Goal: Transaction & Acquisition: Purchase product/service

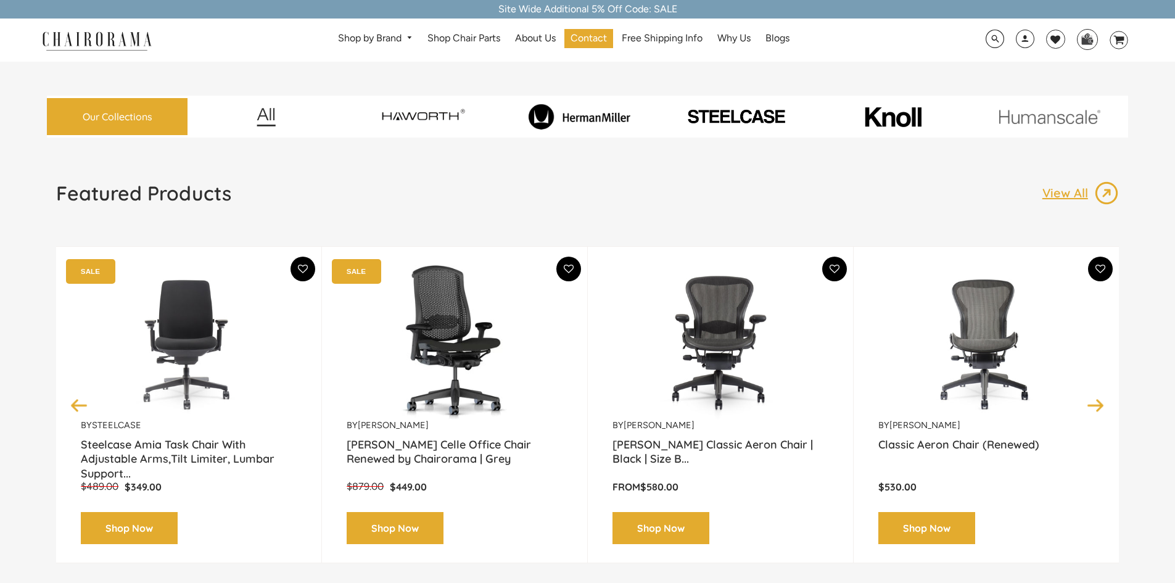
click at [1064, 112] on img at bounding box center [1049, 116] width 151 height 15
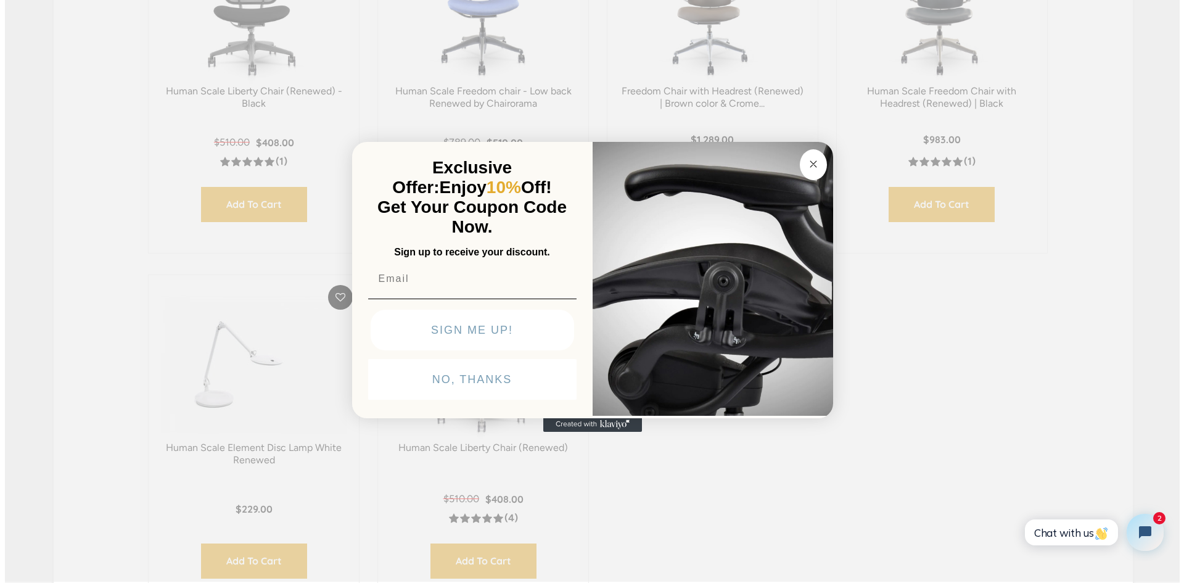
scroll to position [557, 0]
click at [814, 160] on circle "Close dialog" at bounding box center [813, 164] width 14 height 14
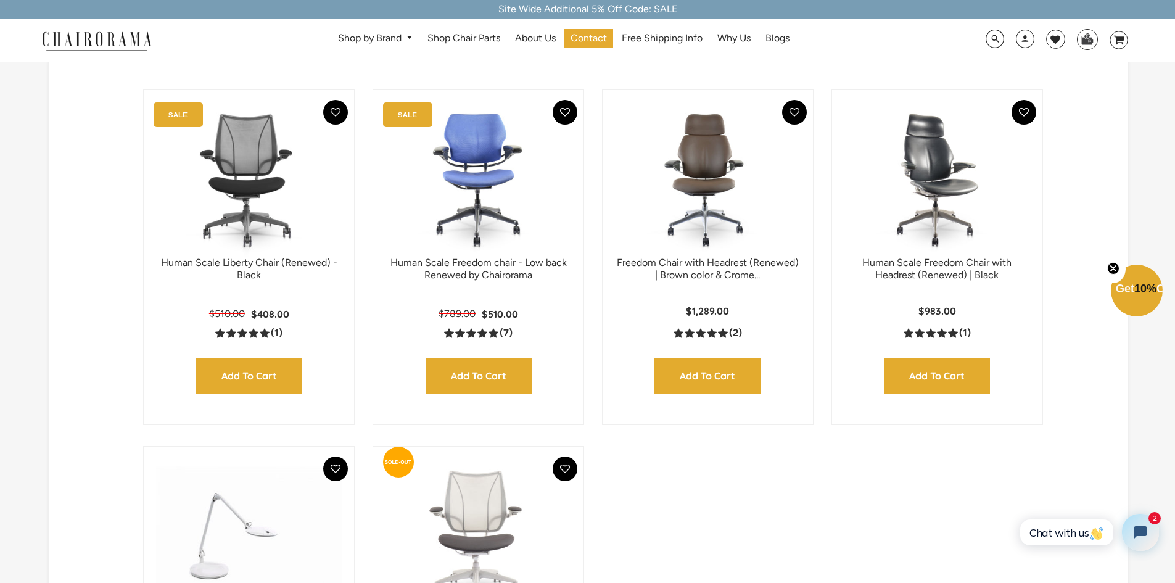
scroll to position [370, 0]
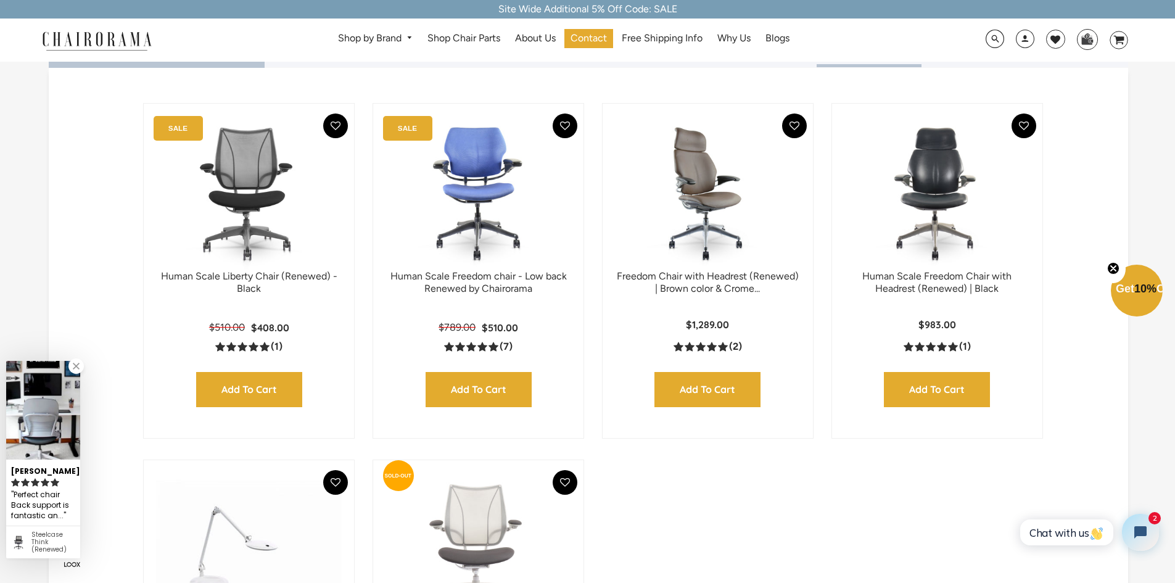
click at [720, 200] on img at bounding box center [708, 193] width 186 height 154
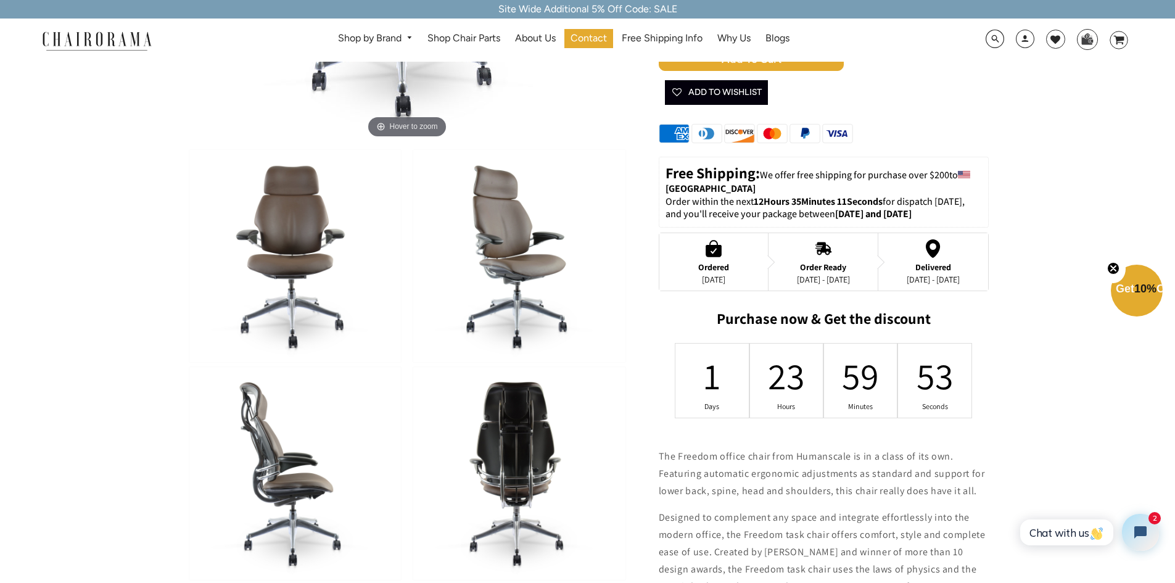
scroll to position [308, 0]
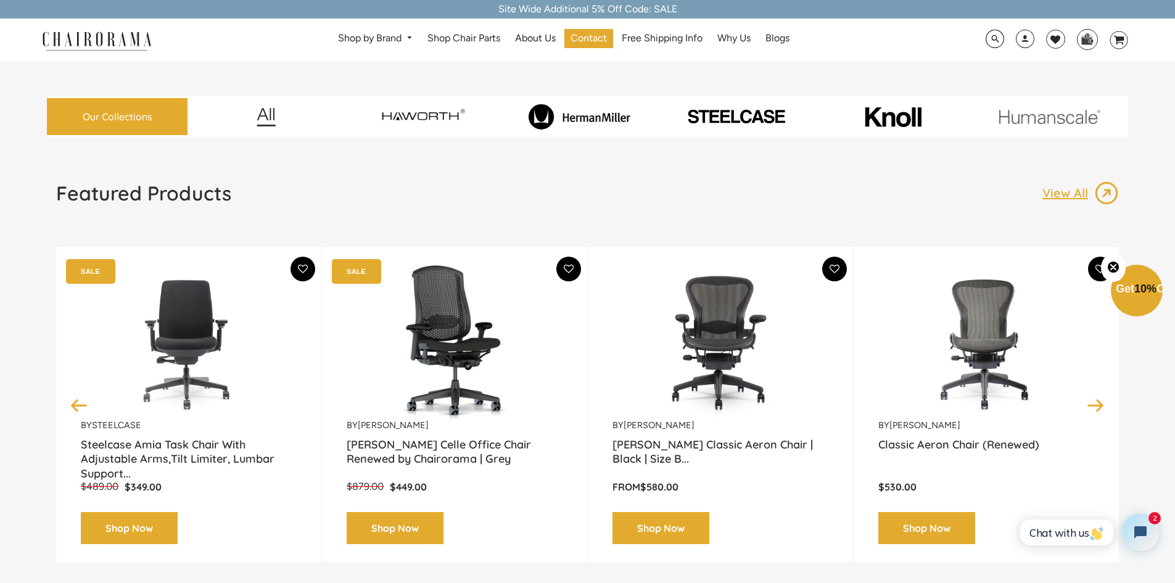
click at [539, 113] on img at bounding box center [579, 117] width 151 height 26
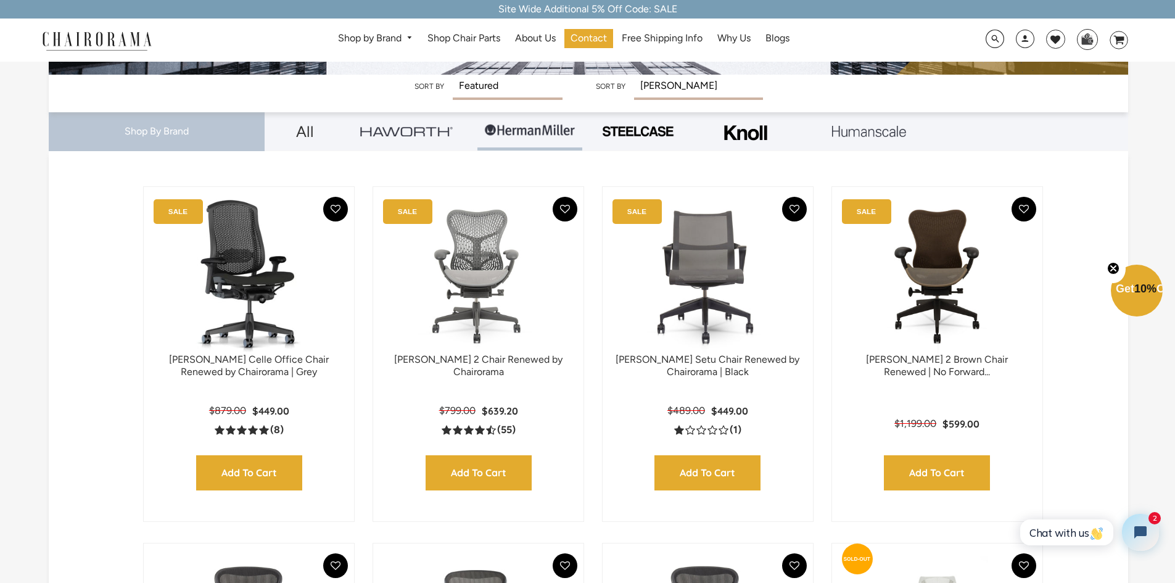
scroll to position [308, 0]
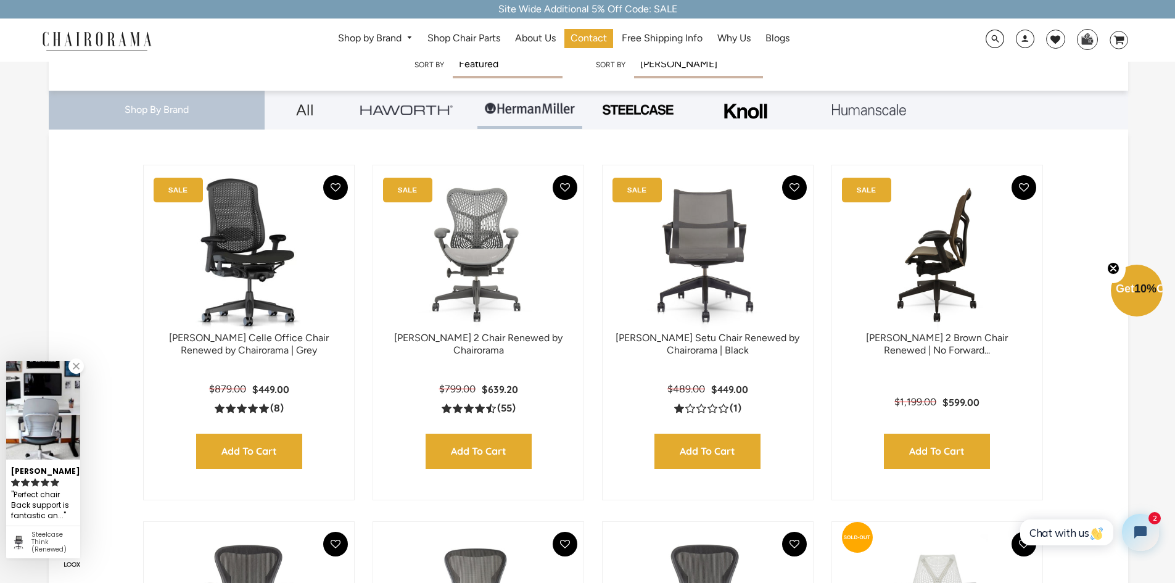
click at [915, 257] on img at bounding box center [937, 255] width 186 height 154
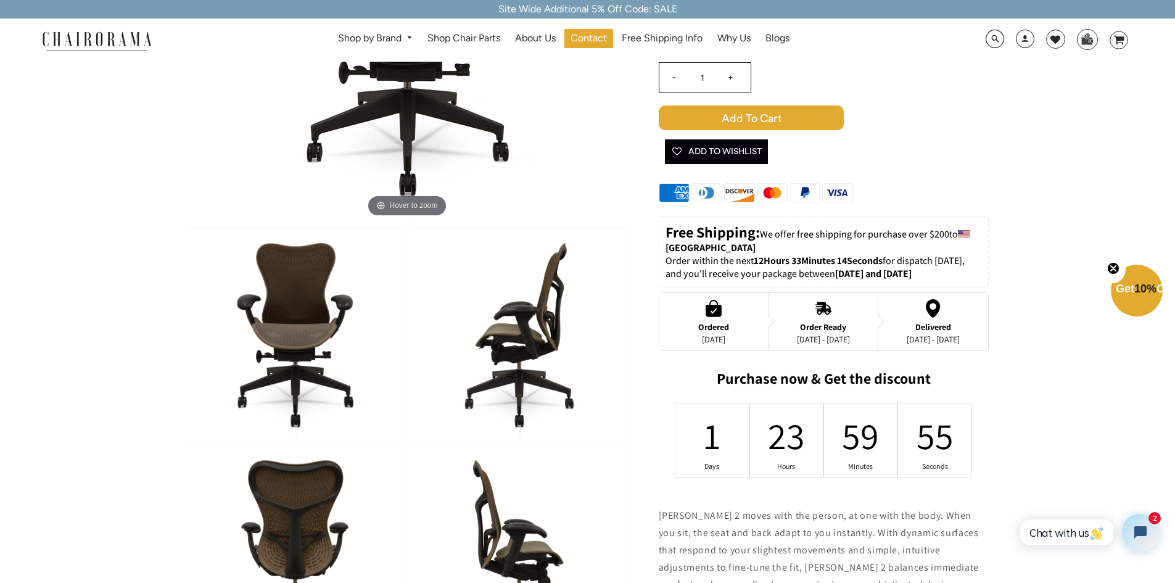
scroll to position [308, 0]
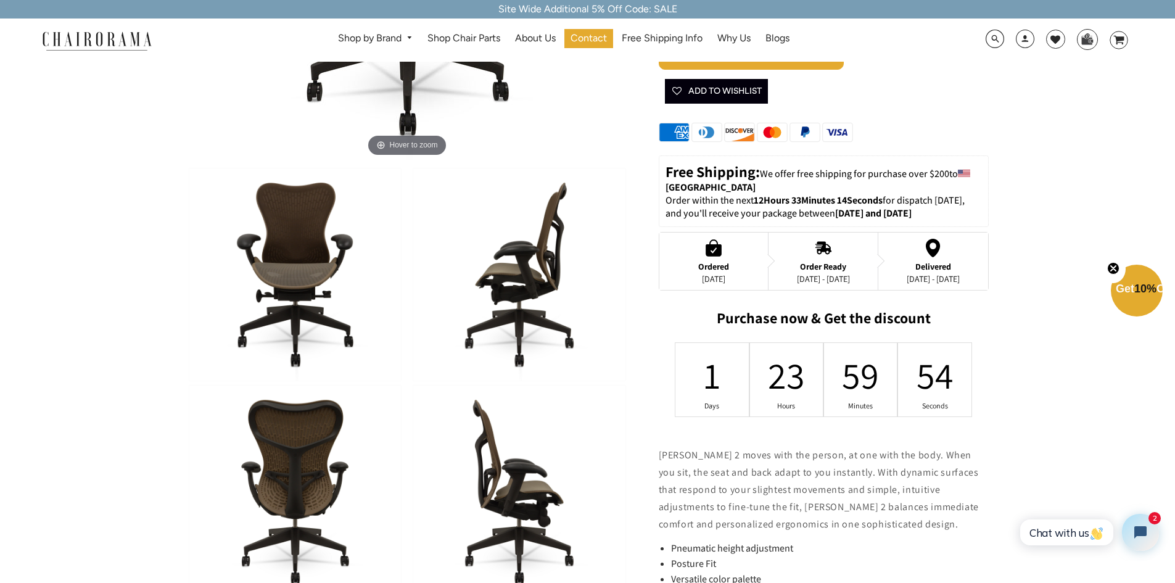
click at [487, 282] on img at bounding box center [519, 274] width 212 height 212
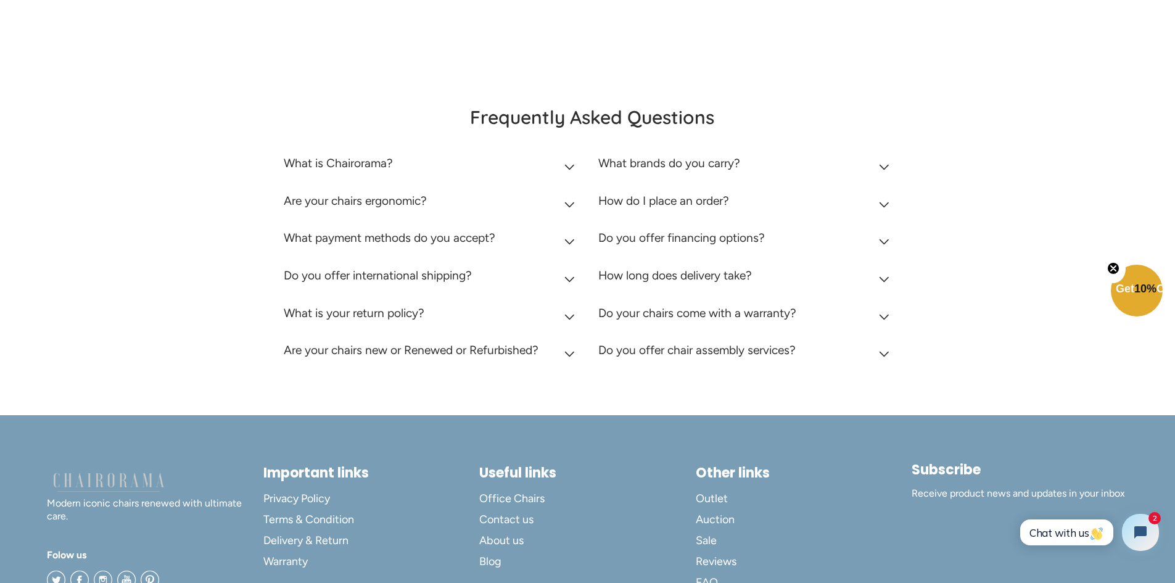
scroll to position [2191, 0]
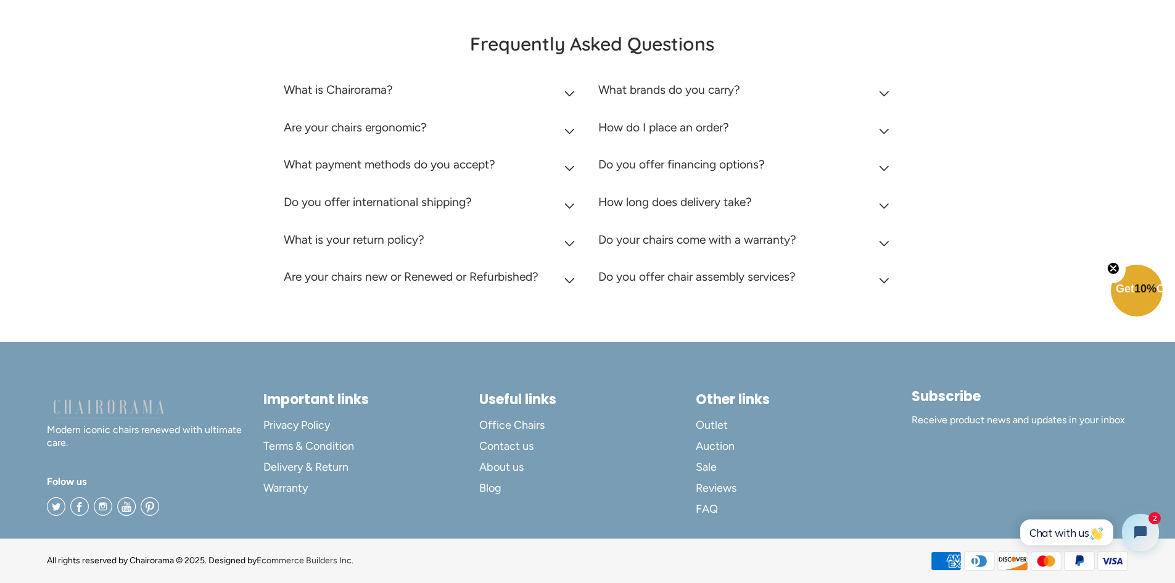
click at [409, 243] on h2 "What is your return policy?" at bounding box center [354, 239] width 141 height 14
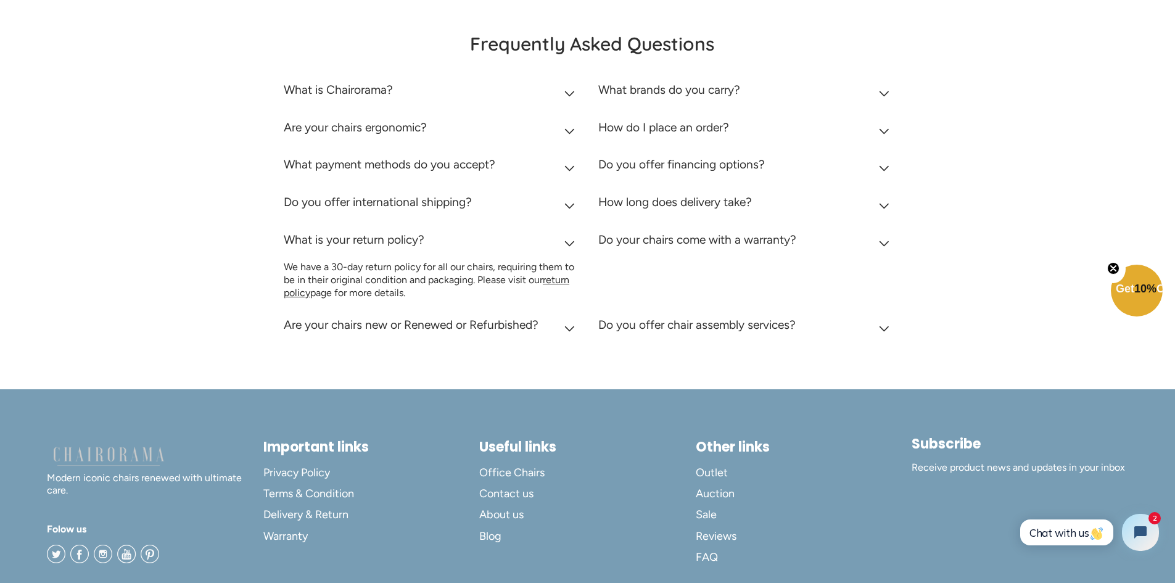
click at [550, 287] on p "We have a 30-day return policy for all our chairs, requiring them to be in thei…" at bounding box center [432, 280] width 296 height 38
click at [563, 273] on p "We have a 30-day return policy for all our chairs, requiring them to be in thei…" at bounding box center [432, 280] width 296 height 38
click at [563, 279] on link "return policy" at bounding box center [427, 286] width 286 height 25
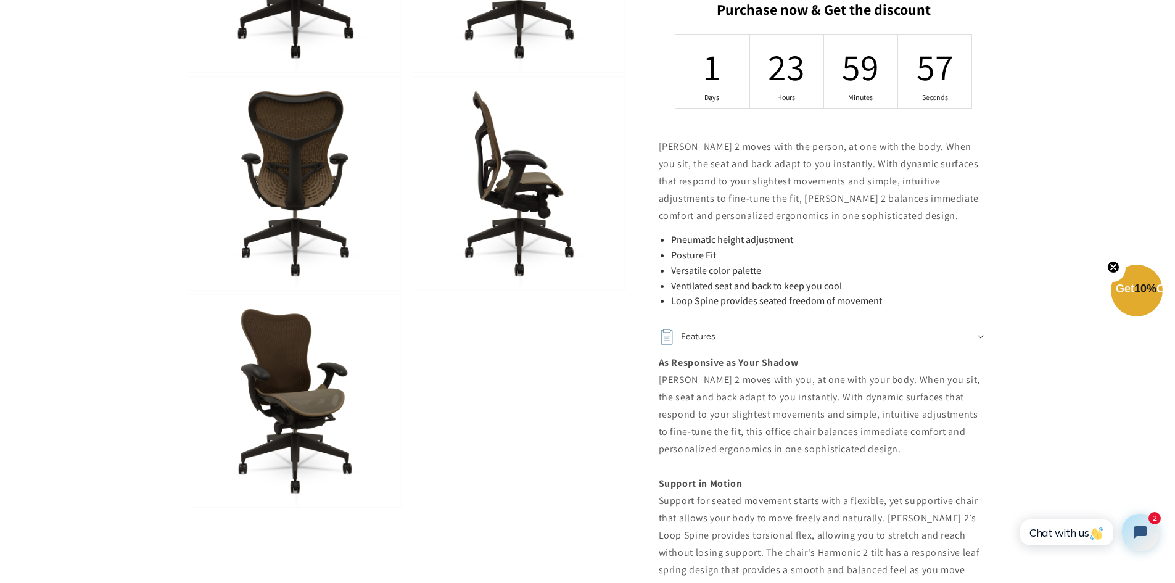
click at [279, 339] on img at bounding box center [295, 401] width 212 height 212
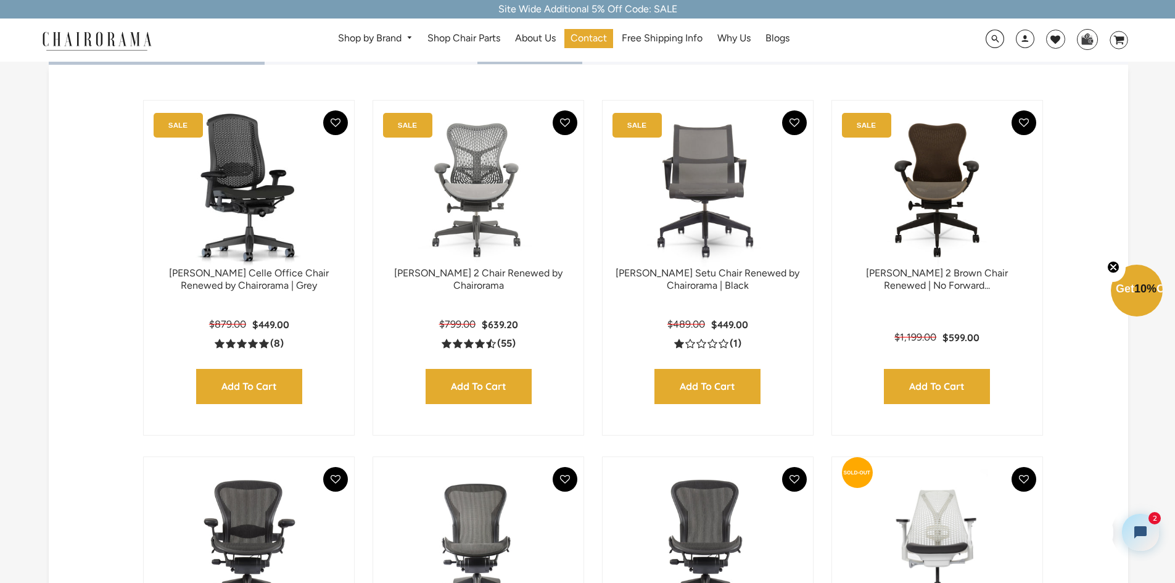
scroll to position [372, 0]
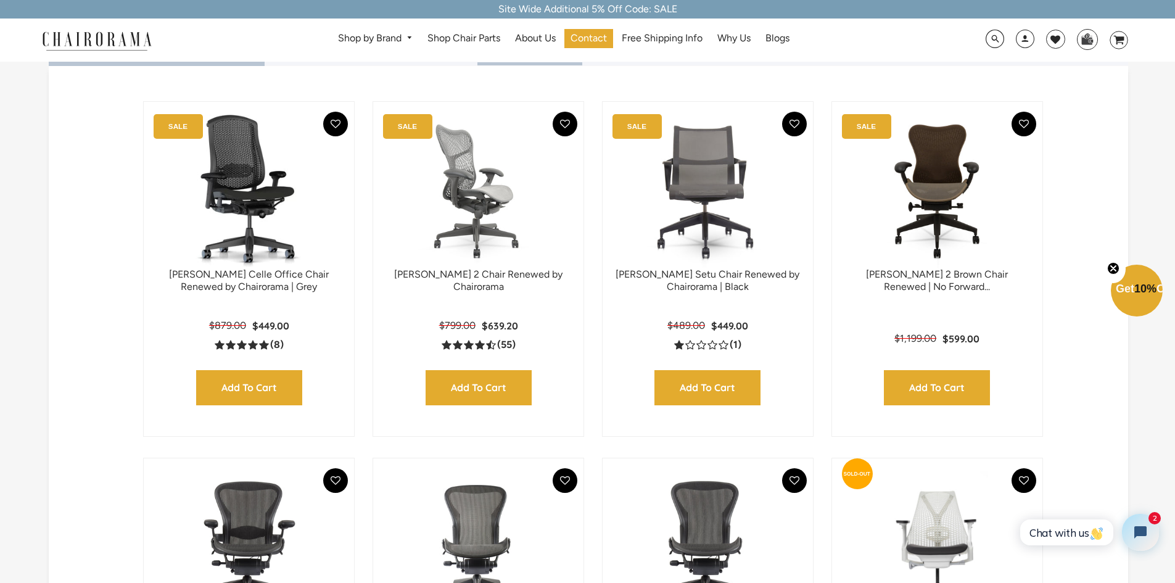
click at [446, 230] on img at bounding box center [478, 191] width 186 height 154
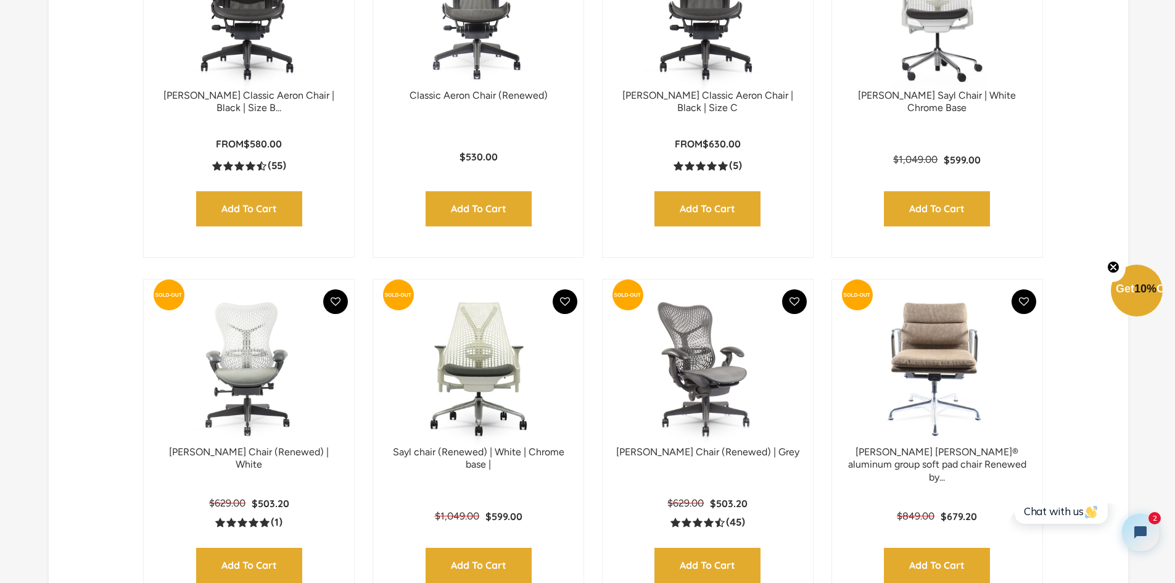
scroll to position [990, 0]
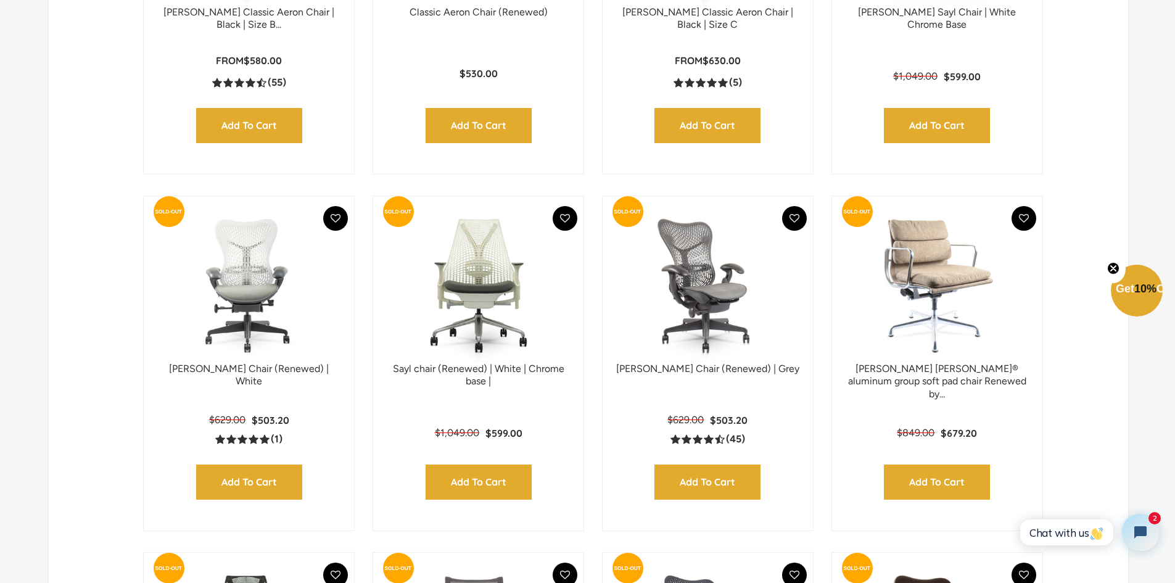
click at [965, 305] on img at bounding box center [937, 285] width 186 height 154
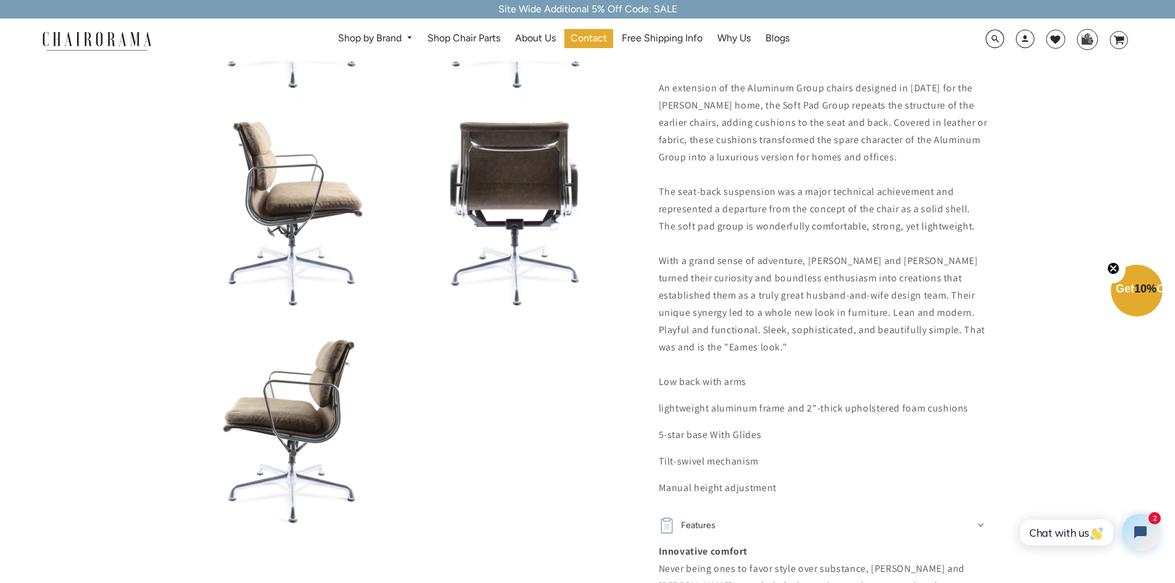
scroll to position [617, 0]
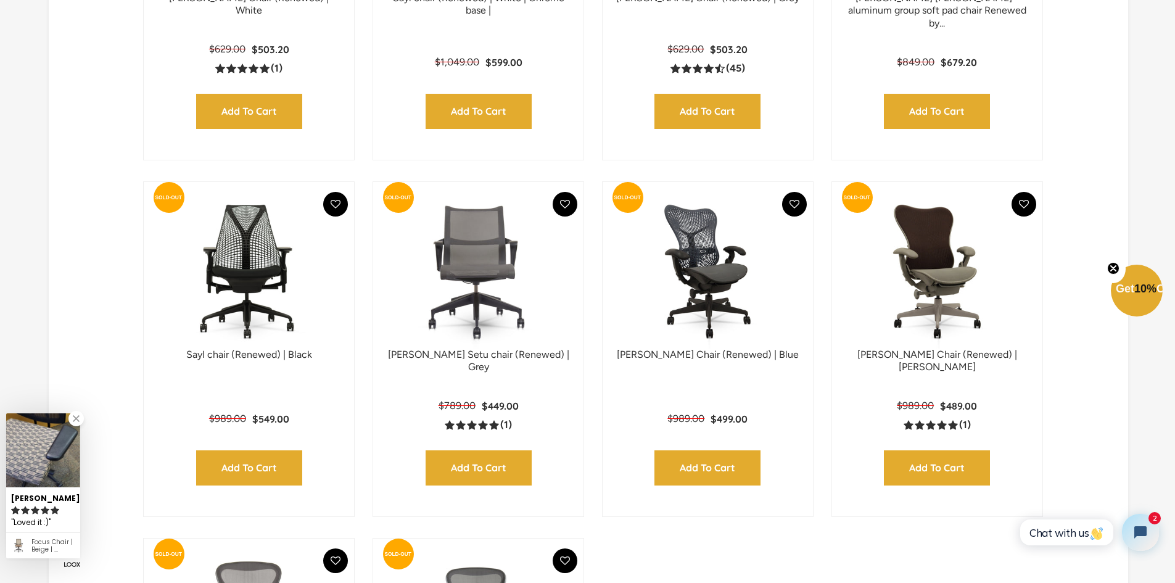
scroll to position [1362, 0]
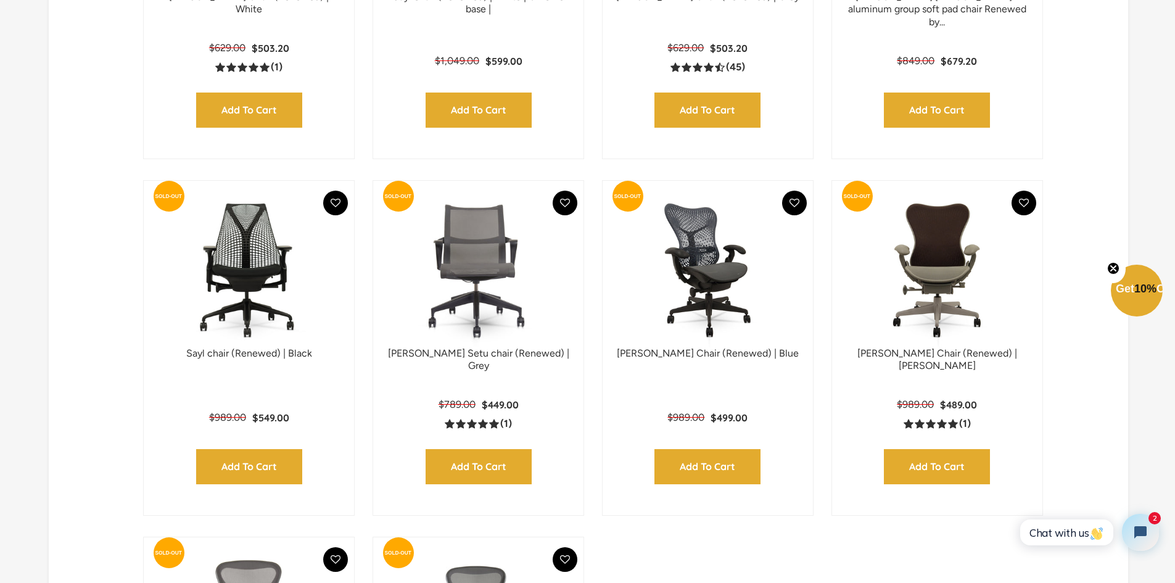
click at [990, 298] on img at bounding box center [937, 270] width 186 height 154
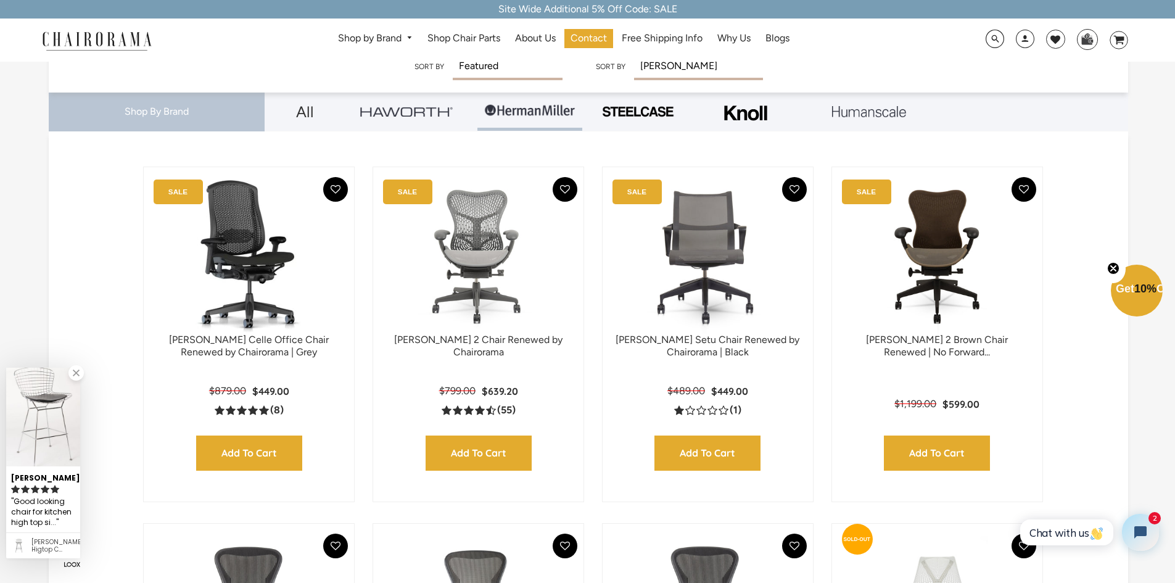
scroll to position [254, 0]
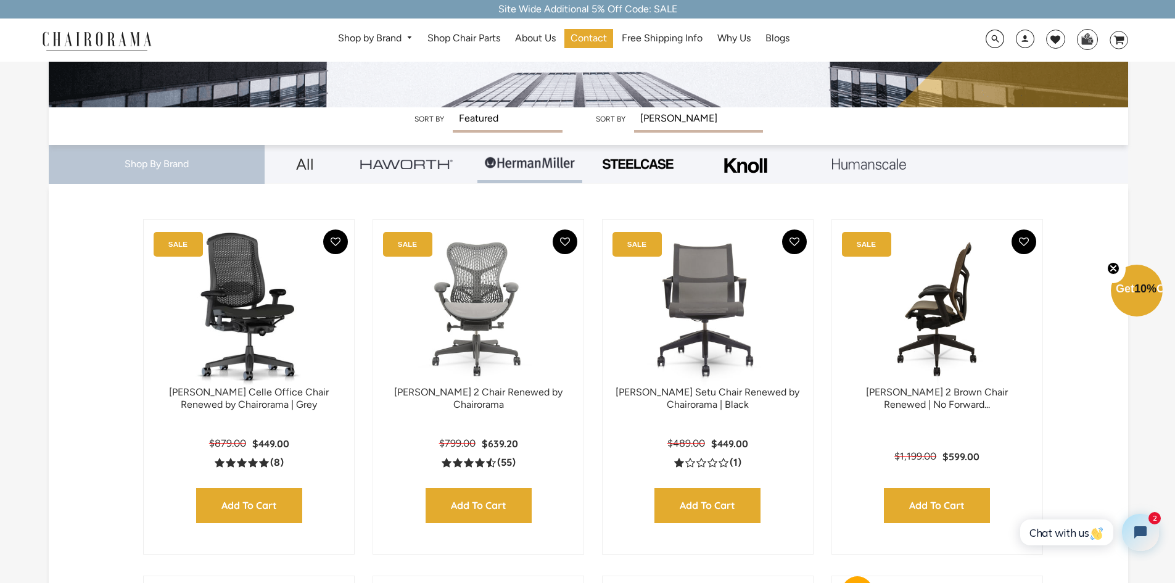
click at [947, 329] on img at bounding box center [937, 309] width 186 height 154
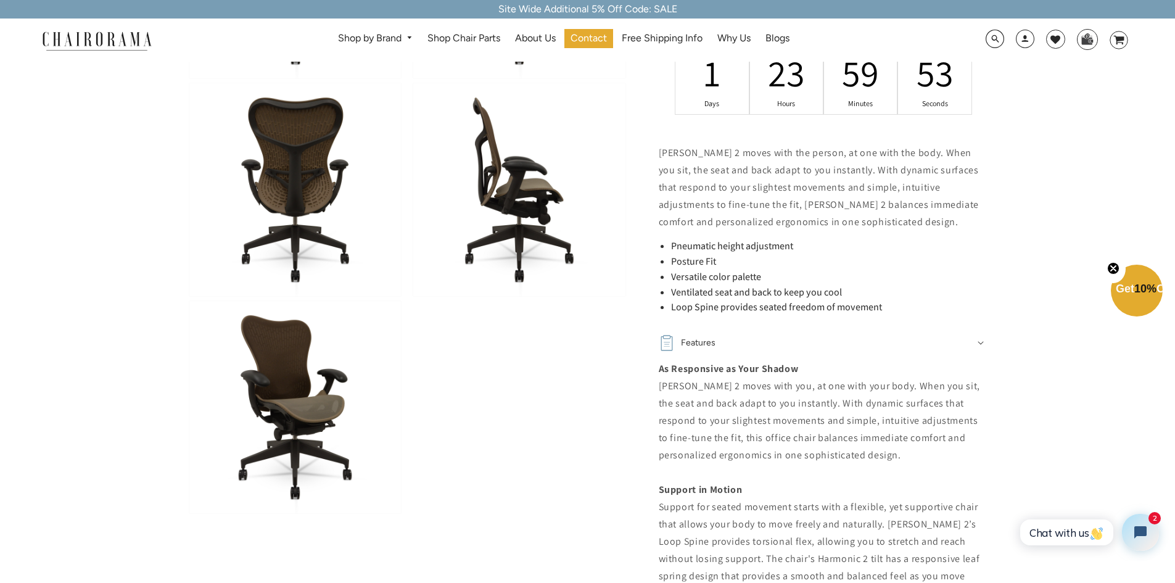
scroll to position [617, 0]
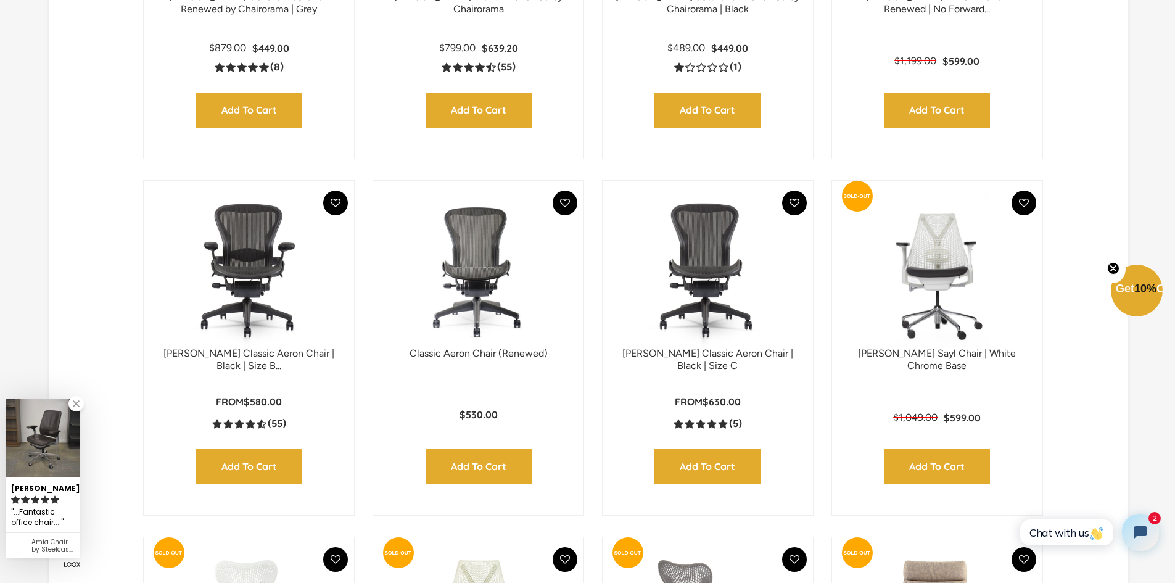
scroll to position [678, 0]
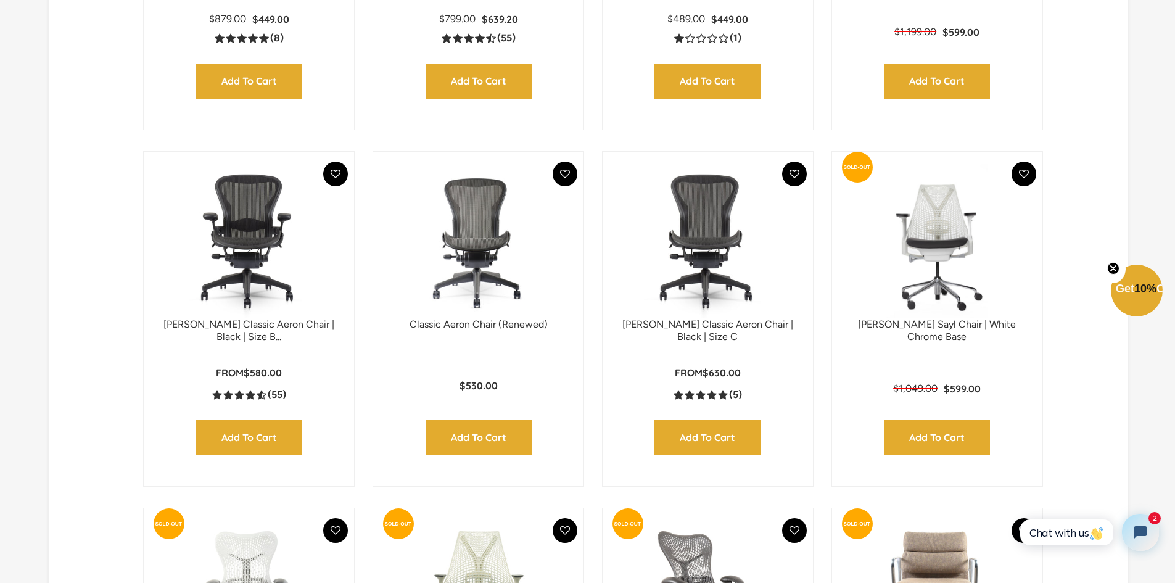
click at [260, 249] on img at bounding box center [249, 241] width 186 height 154
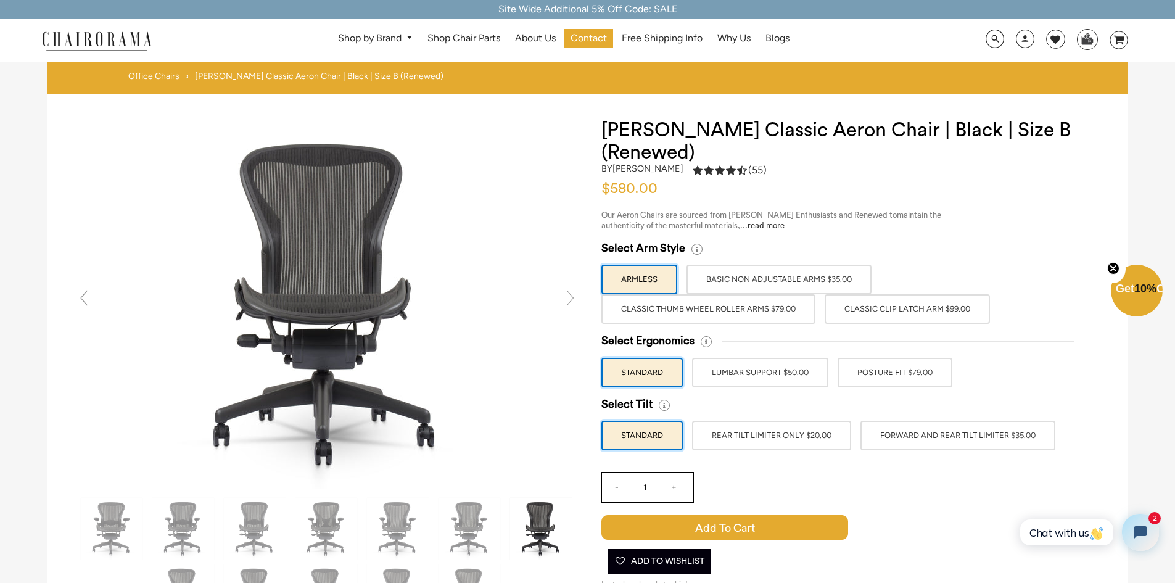
click at [741, 309] on label "Classic Thumb Wheel Roller Arms $79.00" at bounding box center [708, 309] width 214 height 30
click at [0, 0] on input "Classic Thumb Wheel Roller Arms $79.00" at bounding box center [0, 0] width 0 height 0
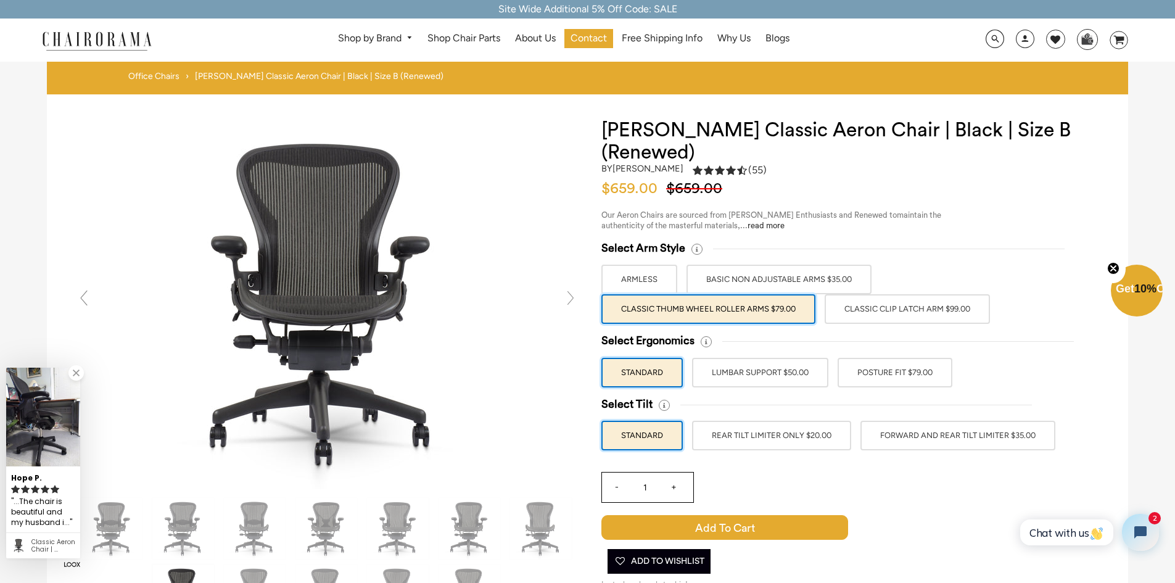
click at [763, 277] on label "BASIC NON ADJUSTABLE ARMS $35.00" at bounding box center [778, 280] width 185 height 30
click at [0, 0] on input "BASIC NON ADJUSTABLE ARMS $35.00" at bounding box center [0, 0] width 0 height 0
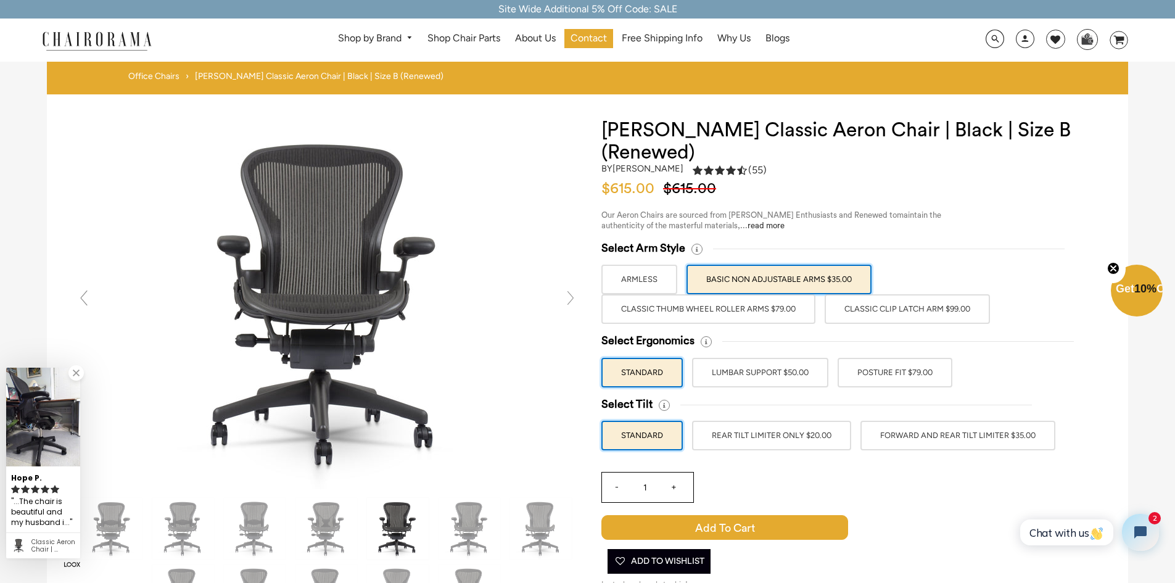
click at [857, 309] on label "Classic Clip Latch Arm $99.00" at bounding box center [907, 309] width 165 height 30
click at [0, 0] on input "Classic Clip Latch Arm $99.00" at bounding box center [0, 0] width 0 height 0
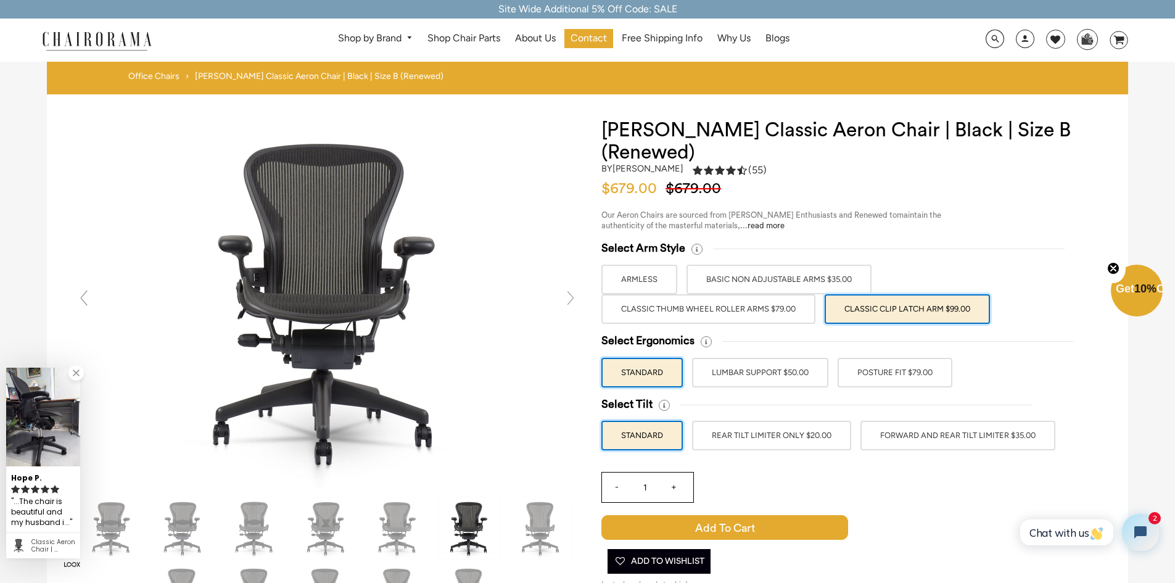
click at [743, 302] on label "Classic Thumb Wheel Roller Arms $79.00" at bounding box center [708, 309] width 214 height 30
click at [0, 0] on input "Classic Thumb Wheel Roller Arms $79.00" at bounding box center [0, 0] width 0 height 0
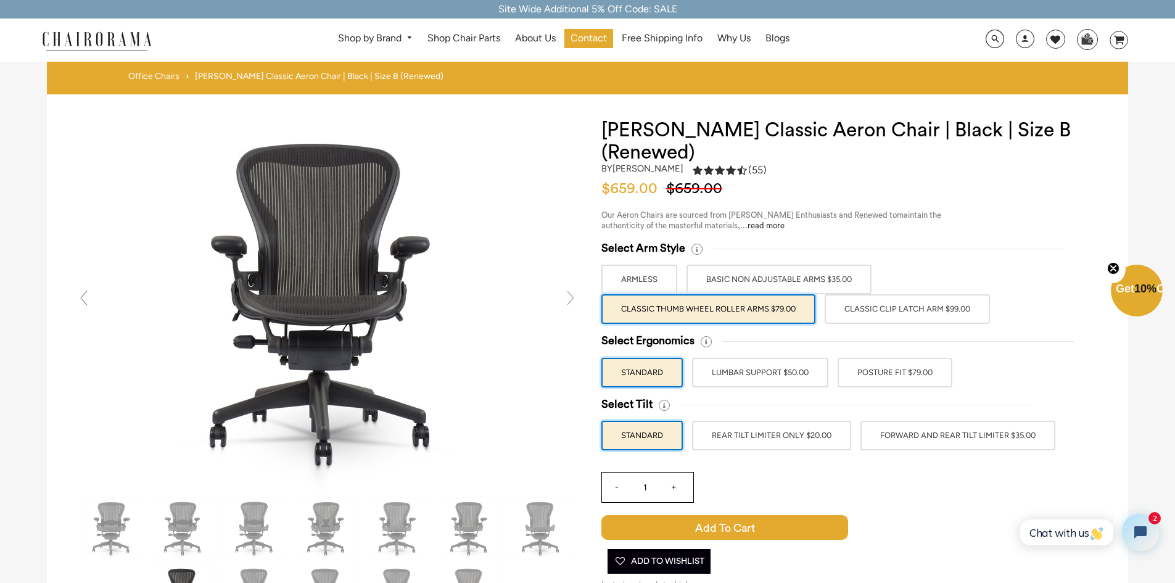
click at [839, 311] on label "Classic Clip Latch Arm $99.00" at bounding box center [907, 309] width 165 height 30
click at [0, 0] on input "Classic Clip Latch Arm $99.00" at bounding box center [0, 0] width 0 height 0
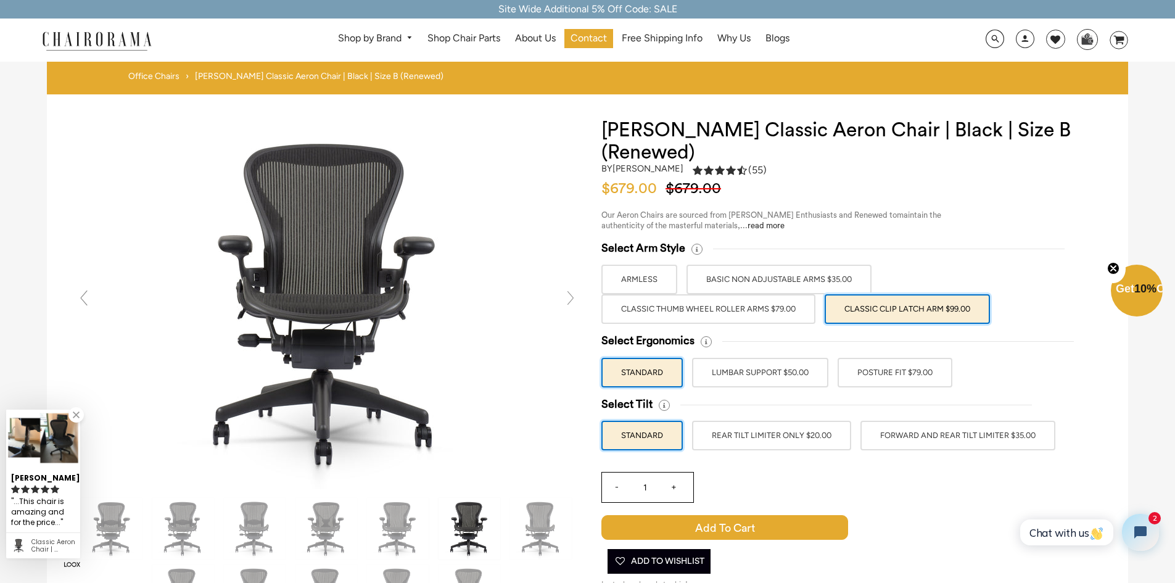
click at [811, 372] on label "LUMBAR SUPPORT $50.00" at bounding box center [760, 373] width 136 height 30
click at [0, 0] on input "LUMBAR SUPPORT $50.00" at bounding box center [0, 0] width 0 height 0
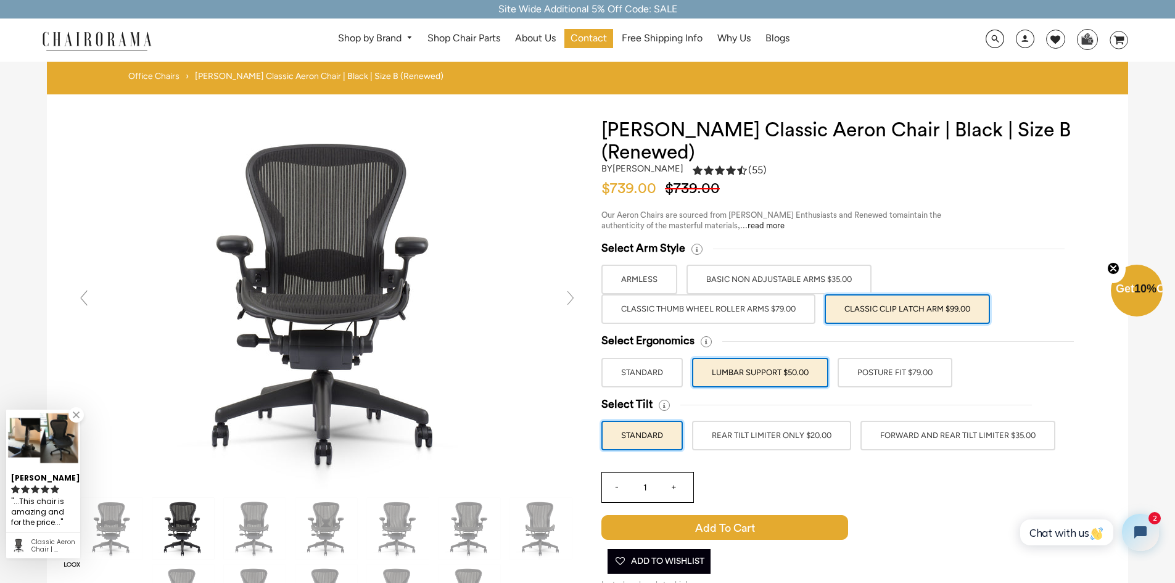
click at [892, 376] on label "POSTURE FIT $79.00" at bounding box center [894, 373] width 115 height 30
click at [0, 0] on input "POSTURE FIT $79.00" at bounding box center [0, 0] width 0 height 0
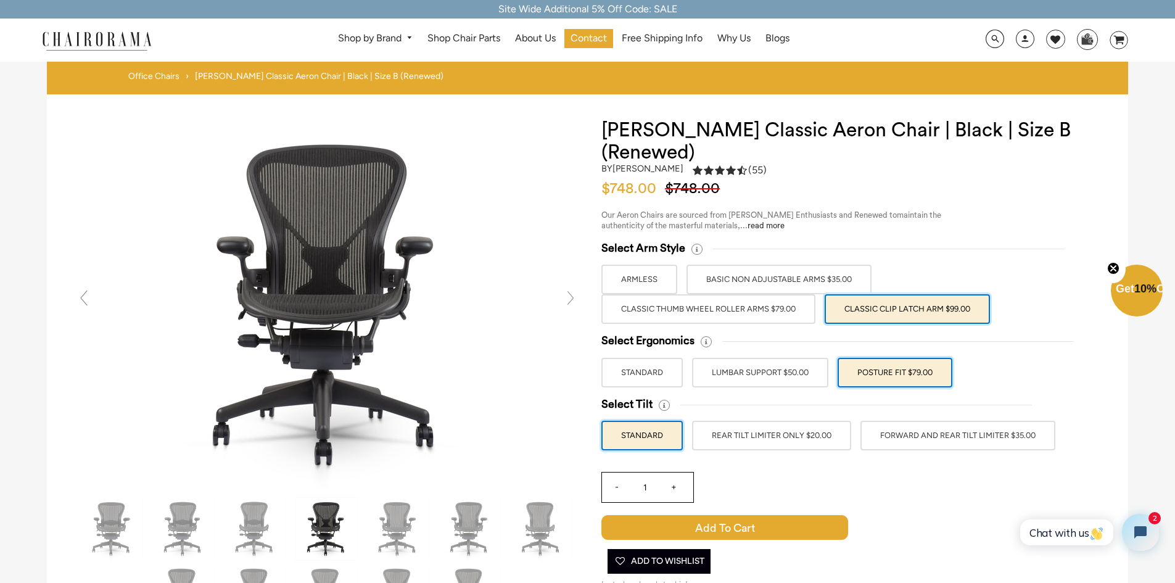
click at [896, 438] on label "FORWARD AND REAR TILT LIMITER $35.00" at bounding box center [957, 436] width 195 height 30
click at [0, 0] on input "FORWARD AND REAR TILT LIMITER $35.00" at bounding box center [0, 0] width 0 height 0
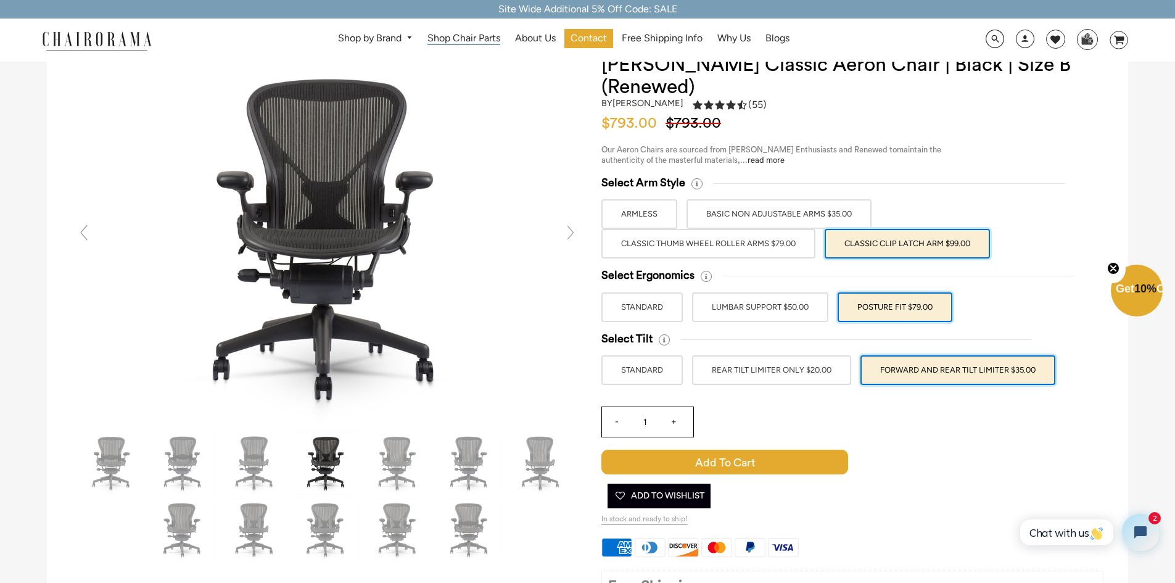
scroll to position [62, 0]
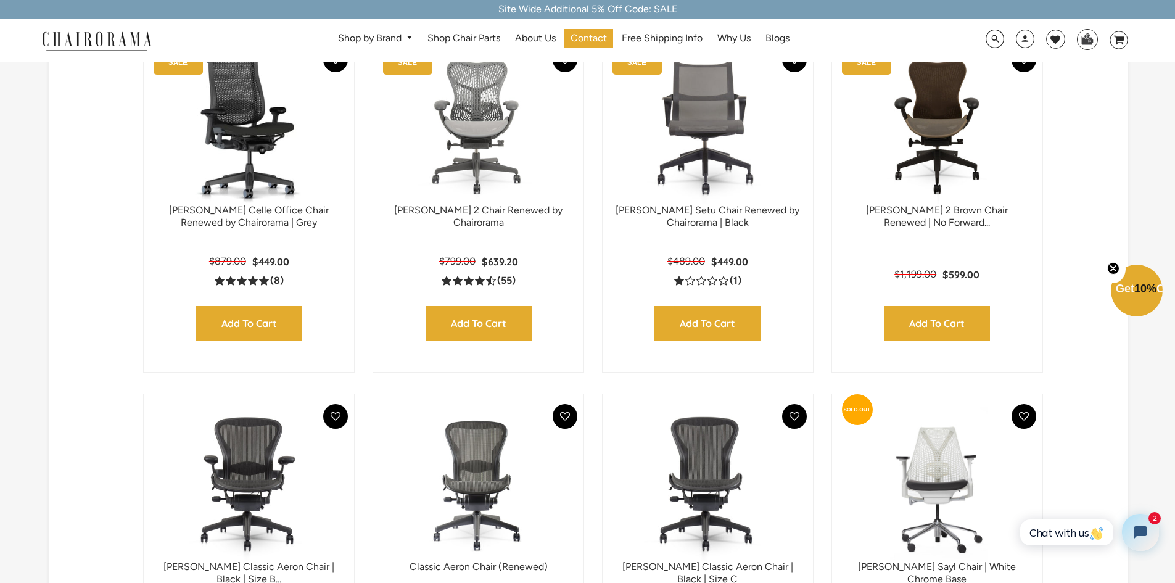
scroll to position [4, 0]
